Goal: Understand process/instructions

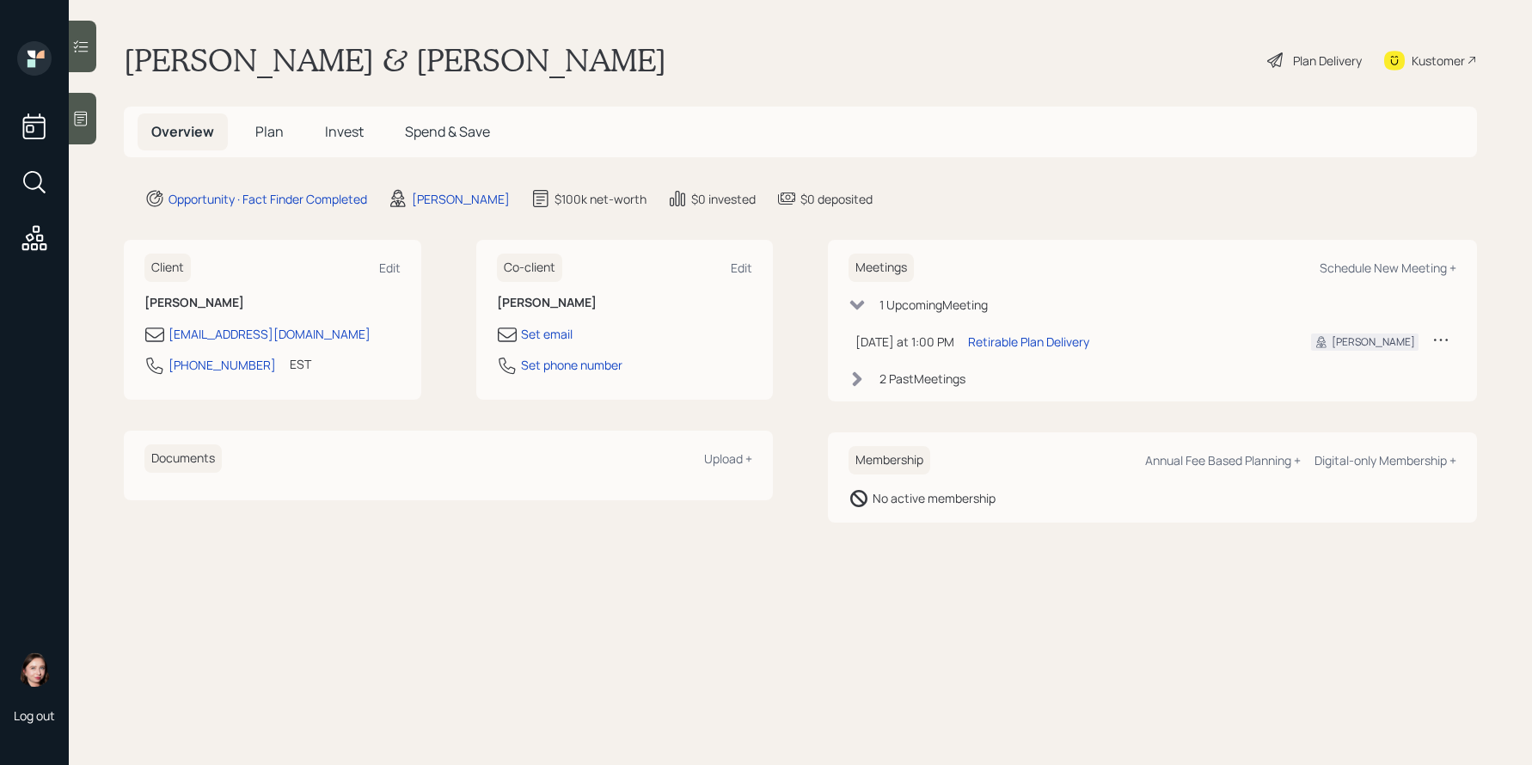
click at [1299, 68] on div "Plan Delivery" at bounding box center [1327, 61] width 69 height 18
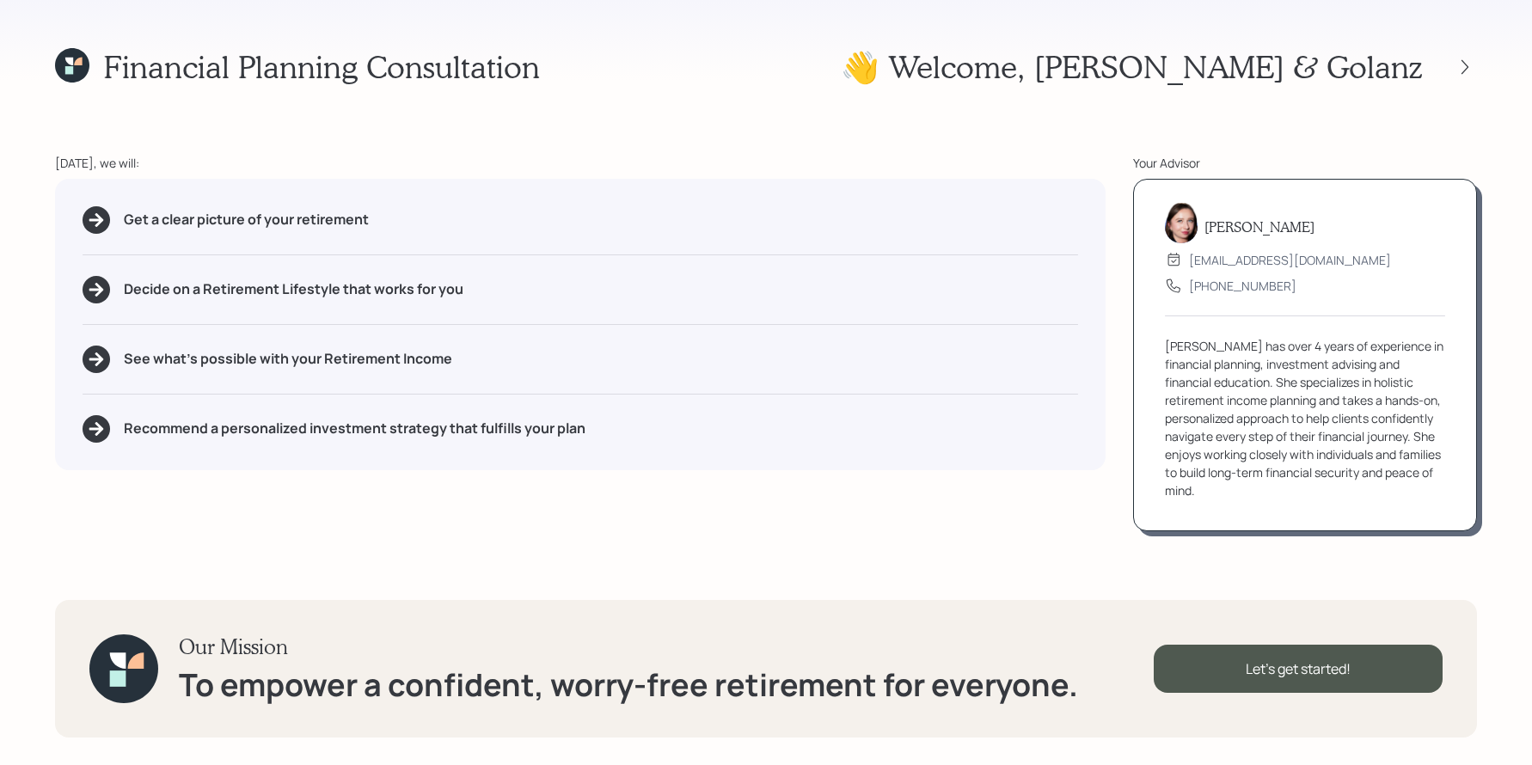
click at [1471, 79] on div "👋 Welcome , [PERSON_NAME] & Golanz" at bounding box center [1159, 66] width 636 height 37
click at [1468, 62] on icon at bounding box center [1464, 66] width 17 height 17
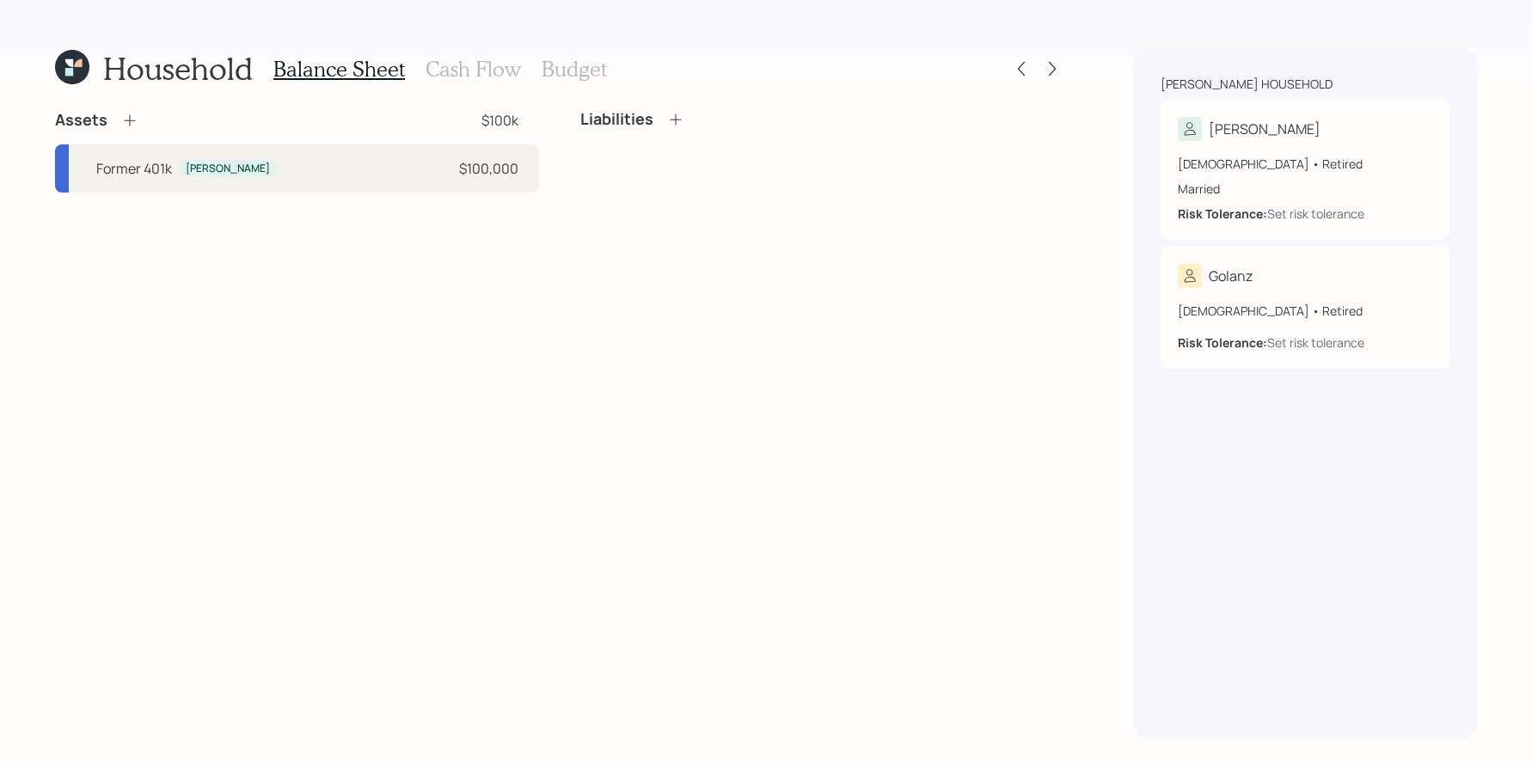
click at [440, 60] on h3 "Cash Flow" at bounding box center [473, 69] width 95 height 25
